Goal: Task Accomplishment & Management: Manage account settings

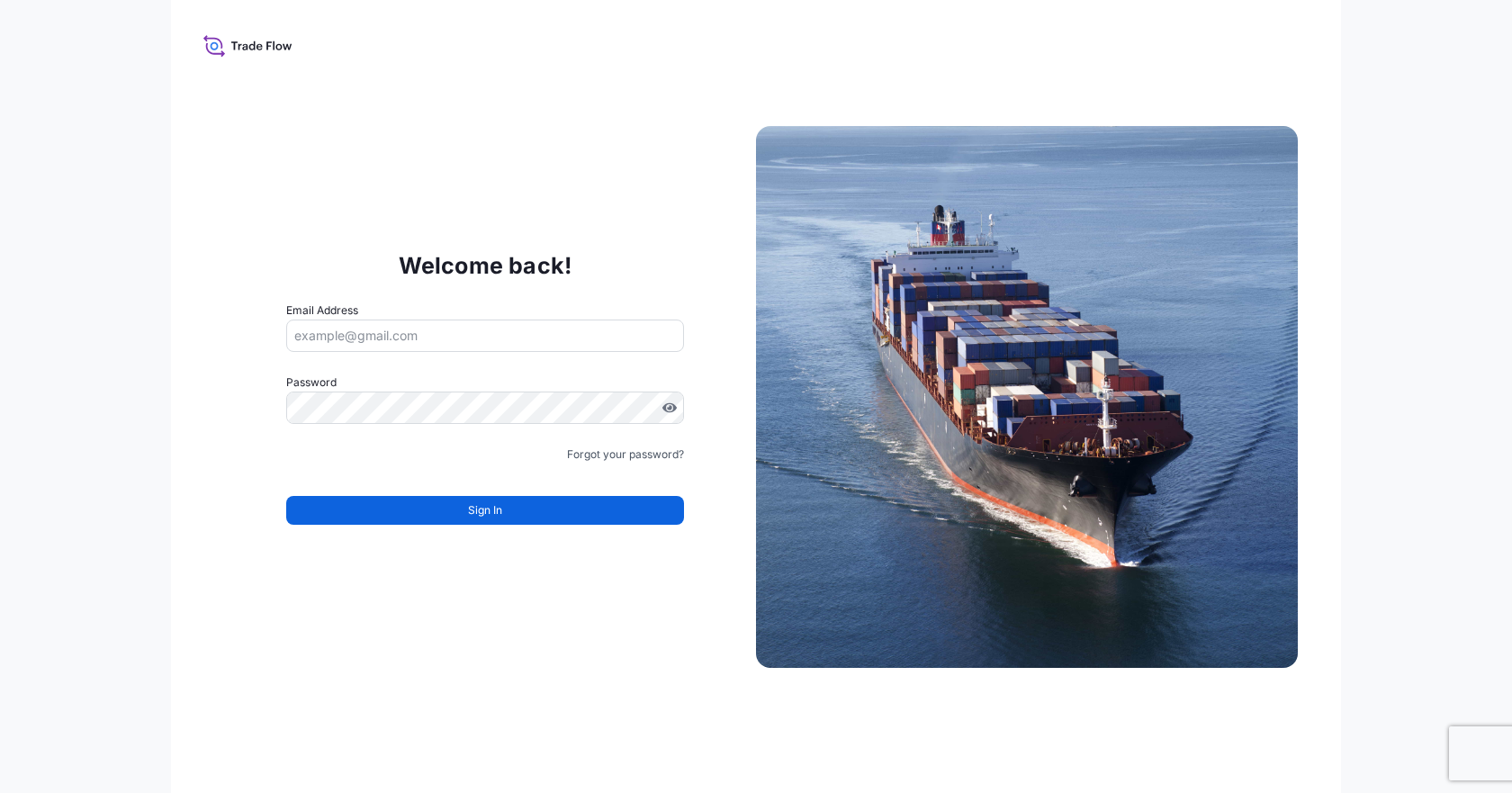
type input "[PERSON_NAME][EMAIL_ADDRESS][PERSON_NAME][DOMAIN_NAME]"
click at [521, 495] on div "Sign In" at bounding box center [485, 504] width 398 height 40
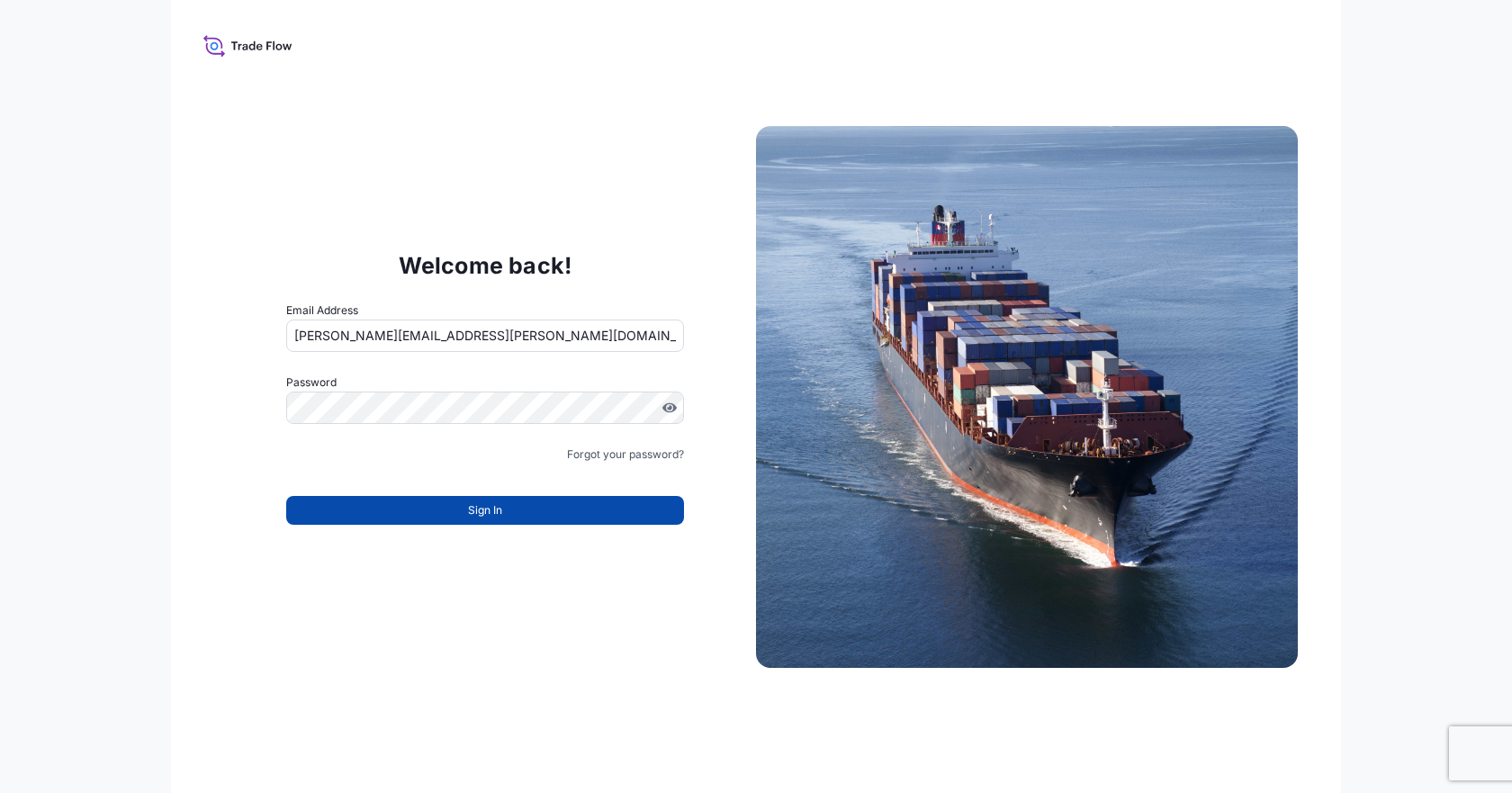
click at [519, 497] on button "Sign In" at bounding box center [485, 511] width 398 height 29
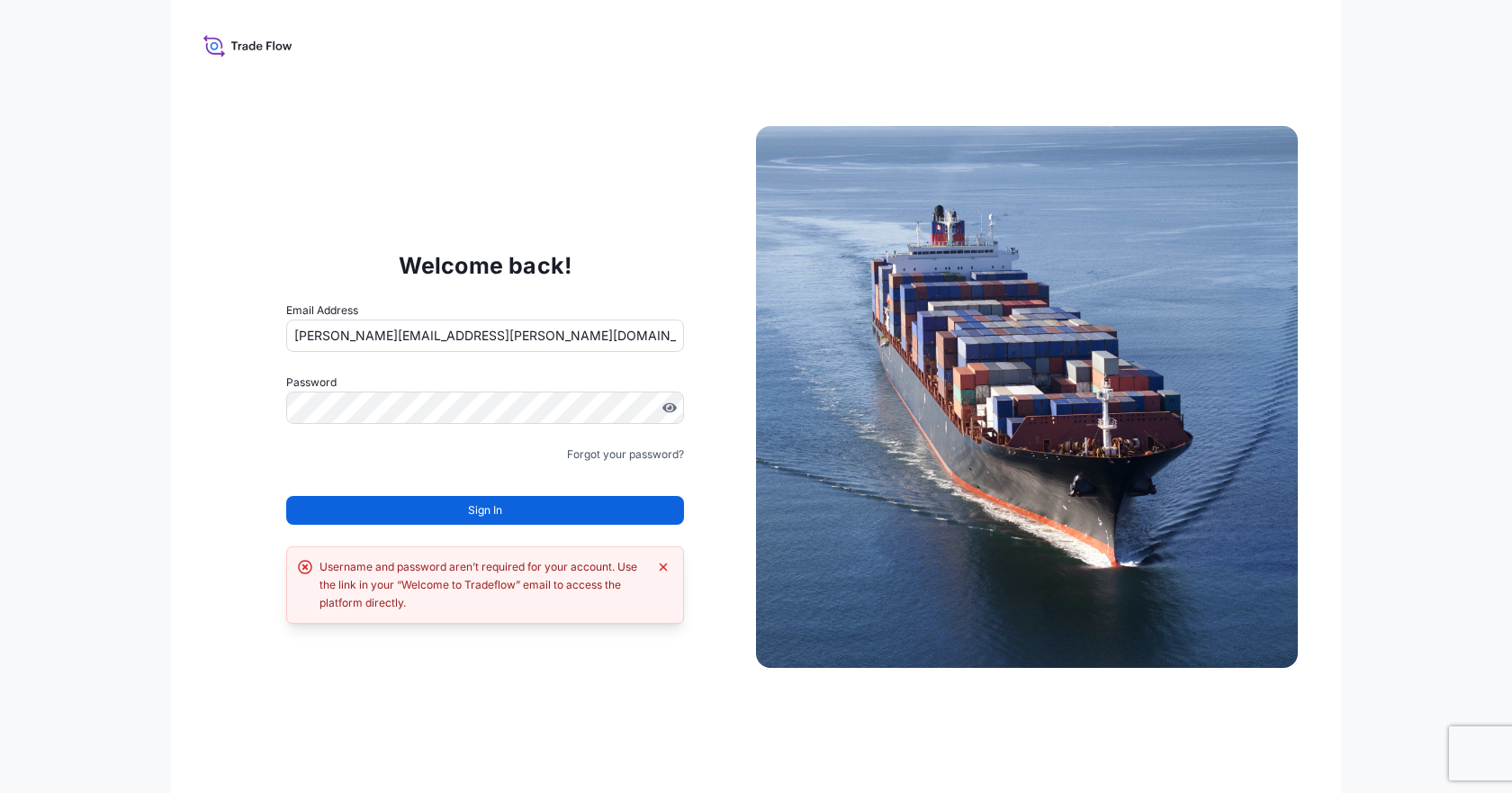
click at [519, 498] on button "Sign In" at bounding box center [485, 511] width 398 height 29
click at [247, 46] on icon at bounding box center [245, 47] width 6 height 7
click at [210, 40] on icon at bounding box center [248, 45] width 89 height 26
click at [505, 509] on button "Sign In" at bounding box center [485, 511] width 398 height 29
click at [476, 343] on input "[PERSON_NAME][EMAIL_ADDRESS][PERSON_NAME][DOMAIN_NAME]" at bounding box center [485, 336] width 398 height 33
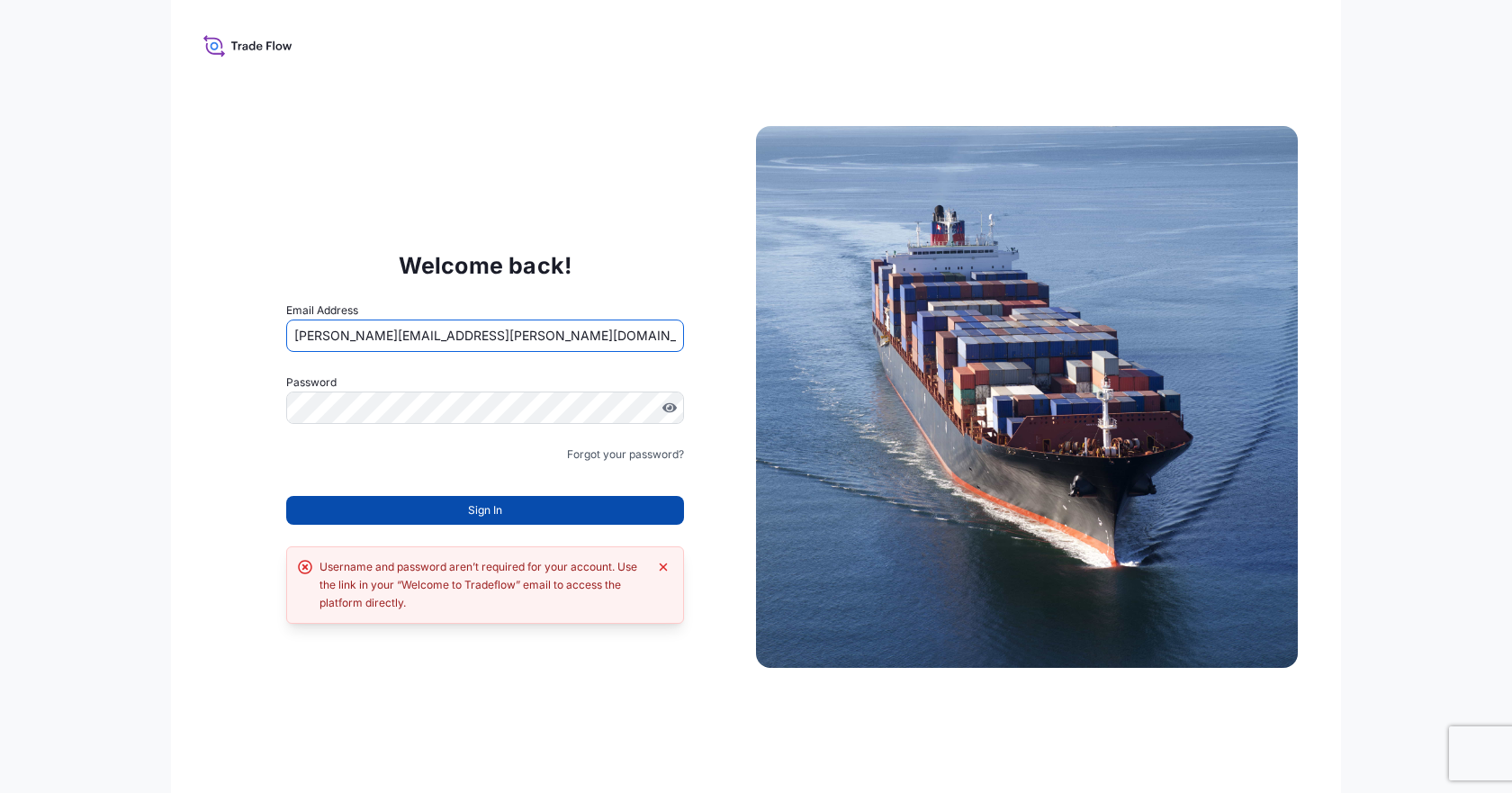
click at [483, 511] on span "Sign In" at bounding box center [485, 510] width 34 height 18
